Goal: Information Seeking & Learning: Understand process/instructions

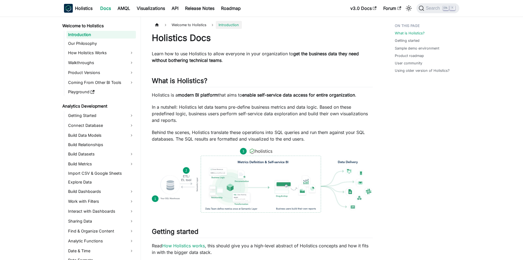
click at [96, 140] on ul "Getting Started Connect Database Build Data Models Build Relationships Build Da…" at bounding box center [100, 202] width 72 height 182
click at [96, 137] on link "Build Data Models" at bounding box center [100, 135] width 69 height 9
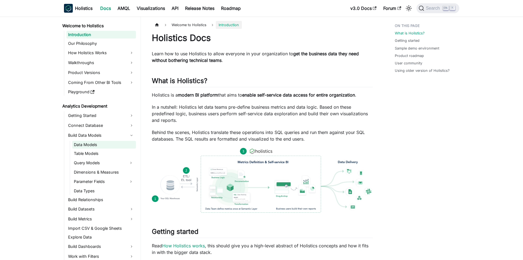
click at [98, 144] on link "Data Models" at bounding box center [104, 145] width 64 height 8
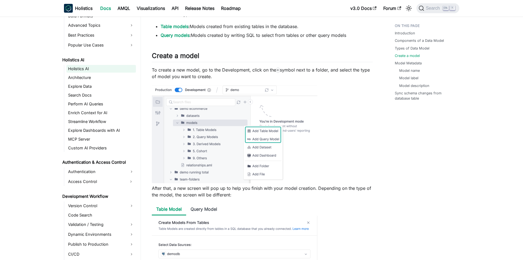
scroll to position [302, 0]
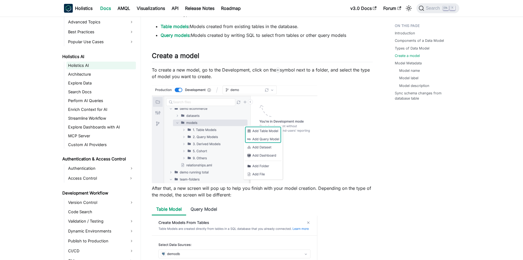
click at [75, 65] on link "Holistics AI" at bounding box center [100, 66] width 69 height 8
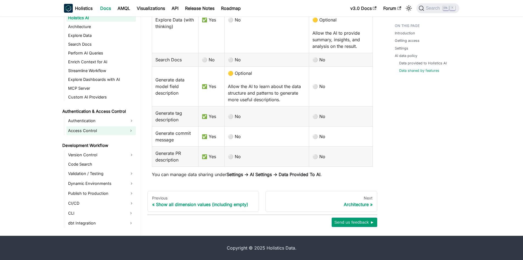
scroll to position [385, 0]
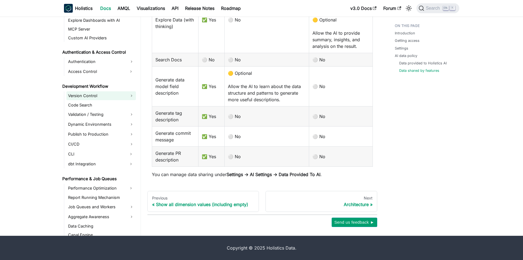
click at [95, 95] on link "Version Control" at bounding box center [100, 95] width 69 height 9
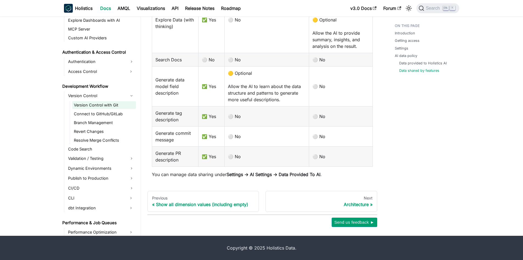
click at [101, 106] on link "Version Control with Git" at bounding box center [104, 105] width 64 height 8
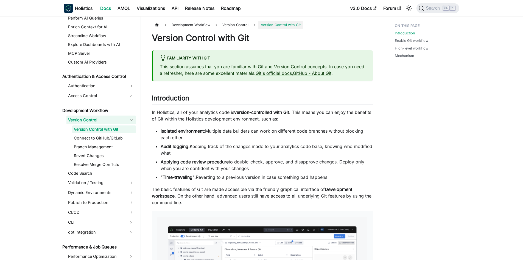
click at [93, 119] on link "Version Control" at bounding box center [100, 119] width 69 height 9
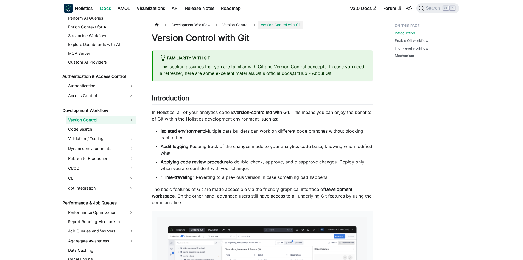
click at [93, 120] on link "Version Control" at bounding box center [100, 119] width 69 height 9
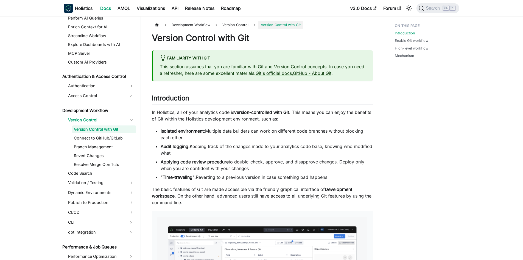
click at [93, 127] on link "Version Control with Git" at bounding box center [104, 129] width 64 height 8
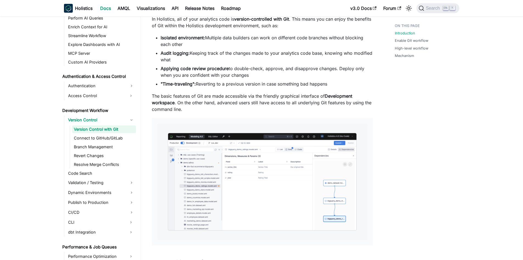
scroll to position [110, 0]
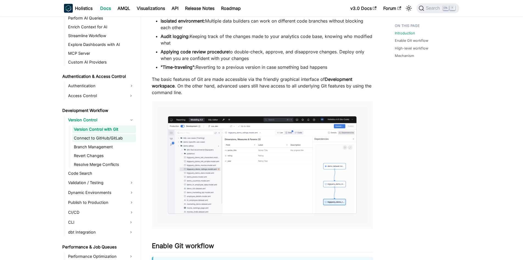
click at [107, 138] on link "Connect to GitHub/GitLab" at bounding box center [104, 138] width 64 height 8
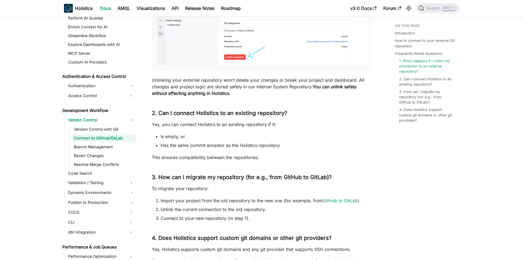
scroll to position [961, 0]
